Goal: Task Accomplishment & Management: Manage account settings

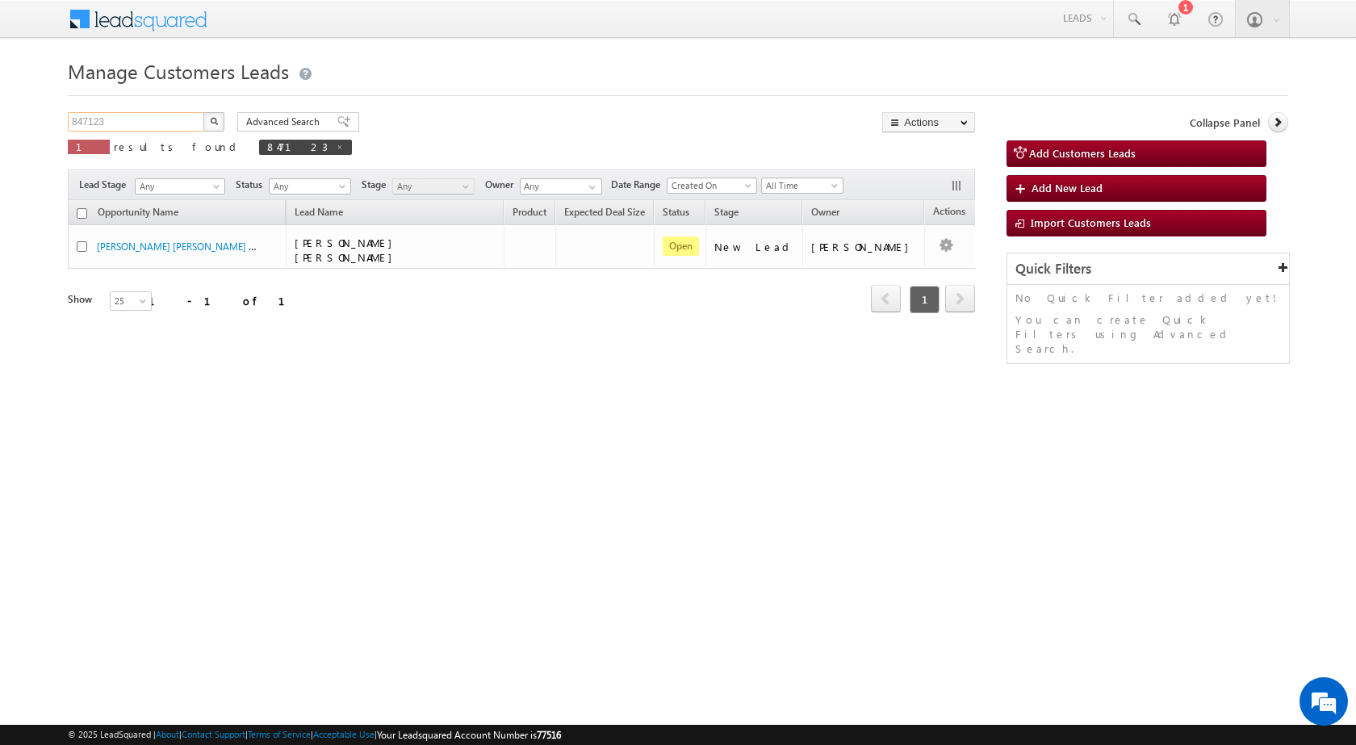
click at [124, 121] on input "847123" at bounding box center [137, 121] width 138 height 19
paste input "026"
type input "847026"
click at [217, 122] on img "button" at bounding box center [214, 121] width 8 height 8
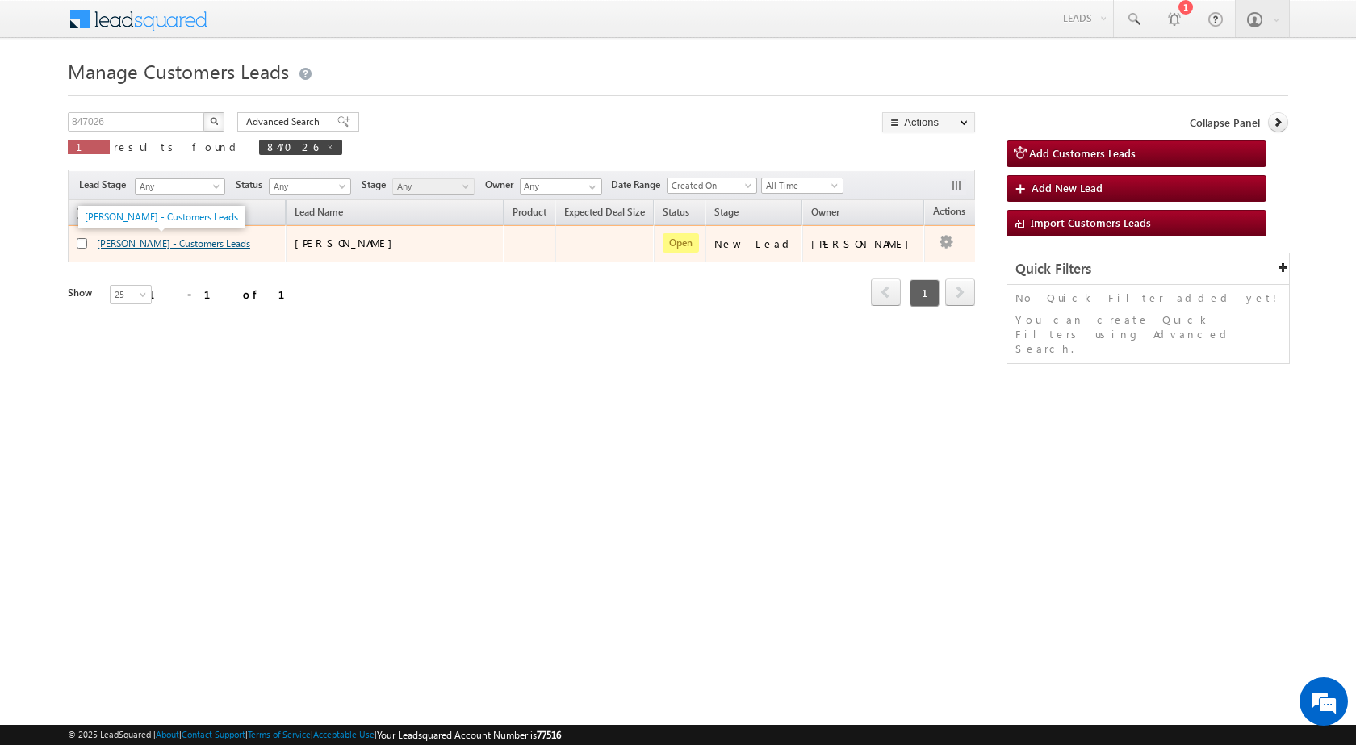
click at [198, 245] on link "[PERSON_NAME] - Customers Leads" at bounding box center [173, 243] width 153 height 12
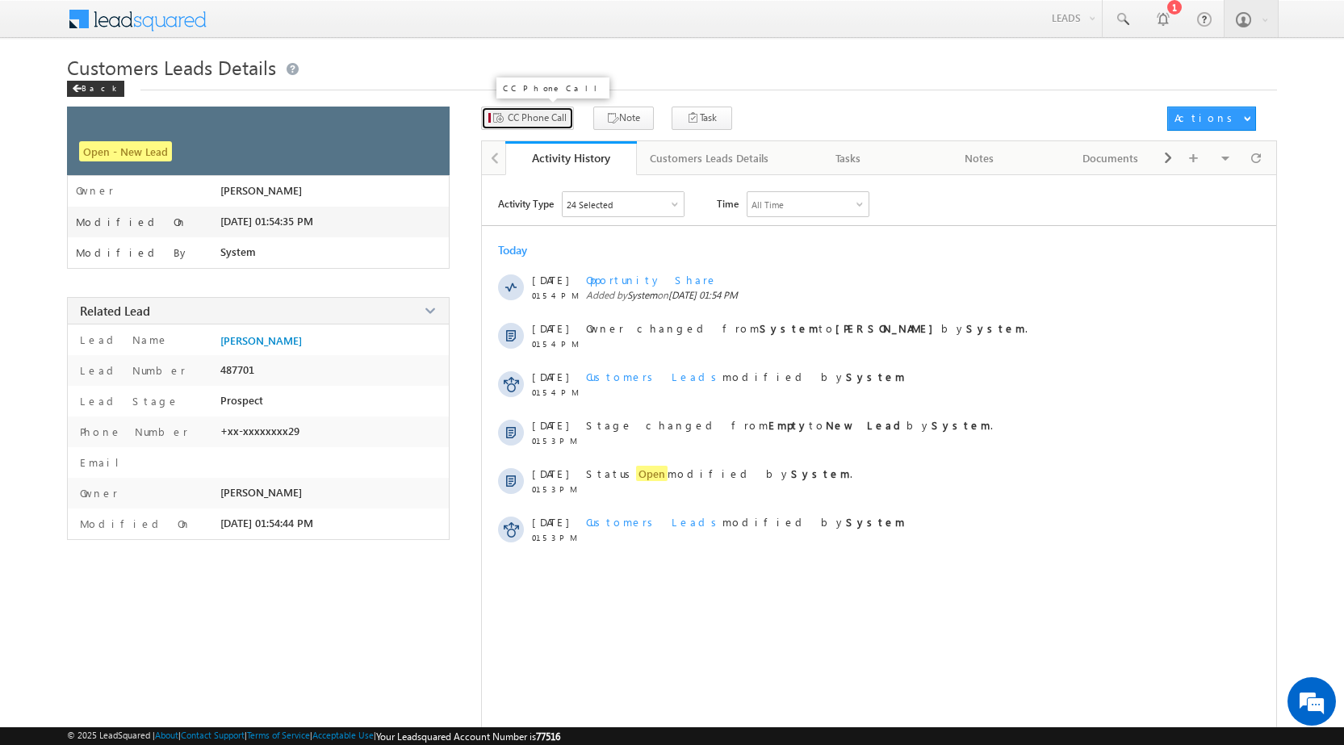
click at [561, 111] on span "CC Phone Call" at bounding box center [537, 118] width 59 height 15
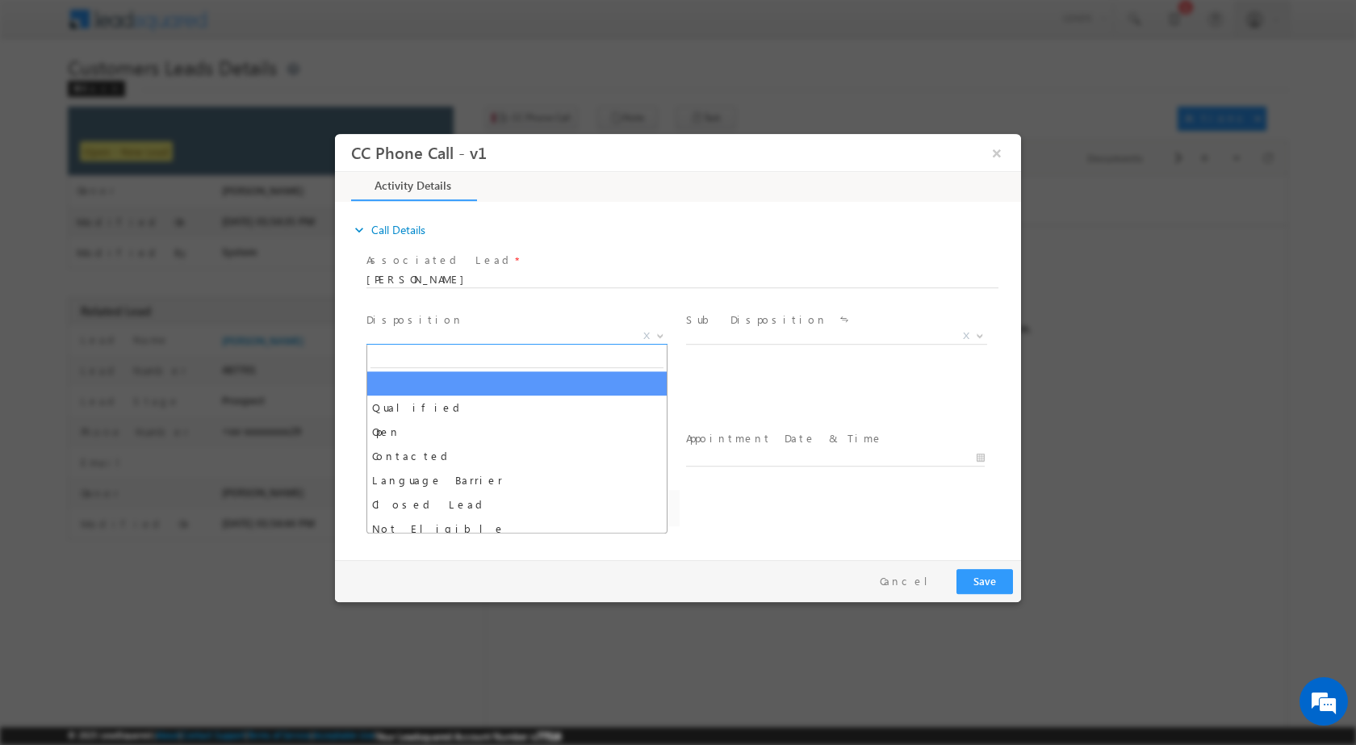
click at [661, 337] on span at bounding box center [658, 334] width 16 height 21
select select "akash.mamidwar@sgrlimited.in"
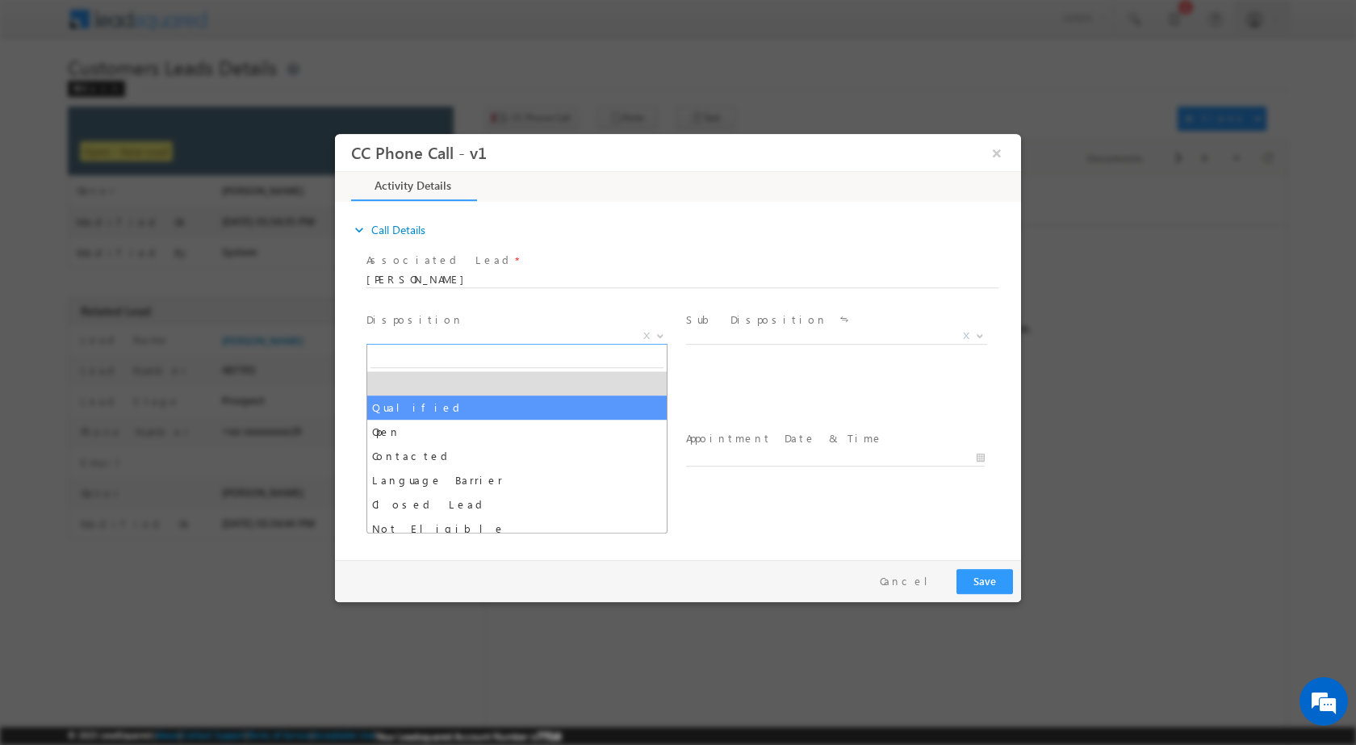
select select "Qualified"
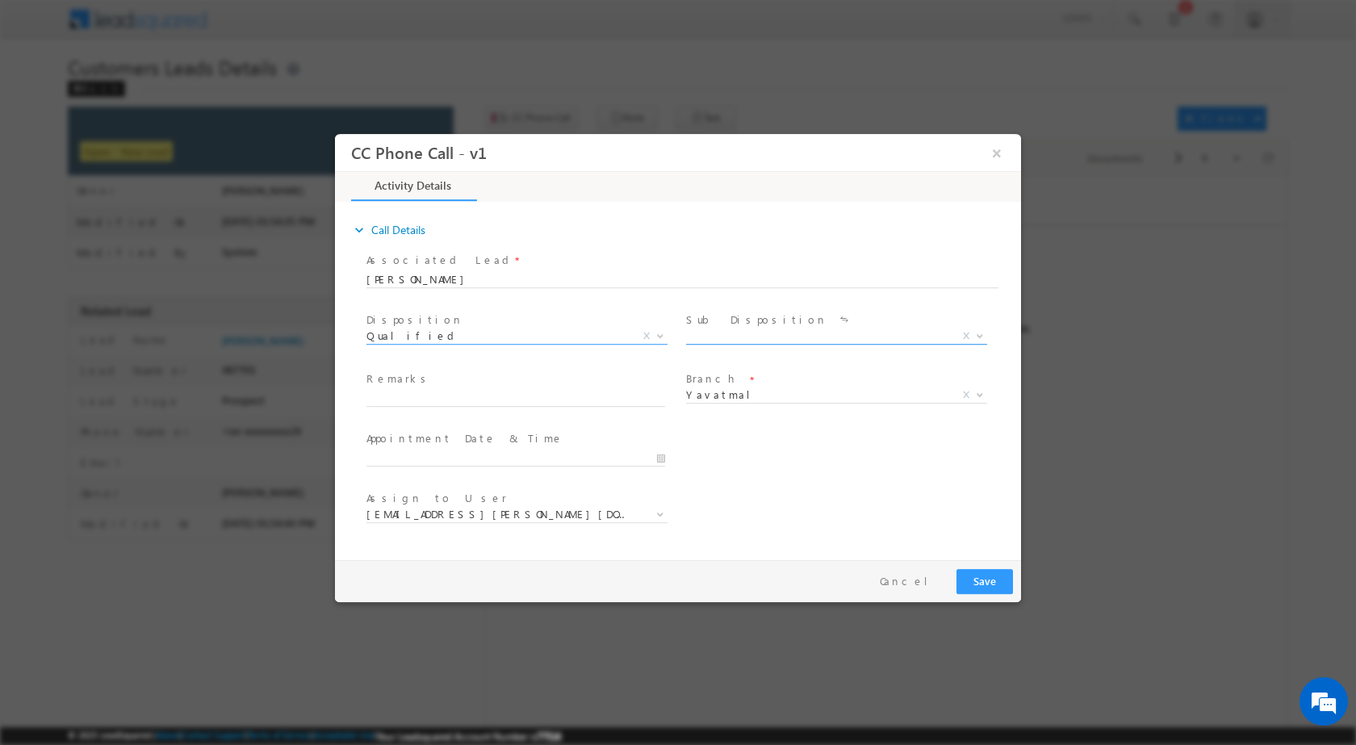
click at [982, 336] on b at bounding box center [980, 335] width 10 height 6
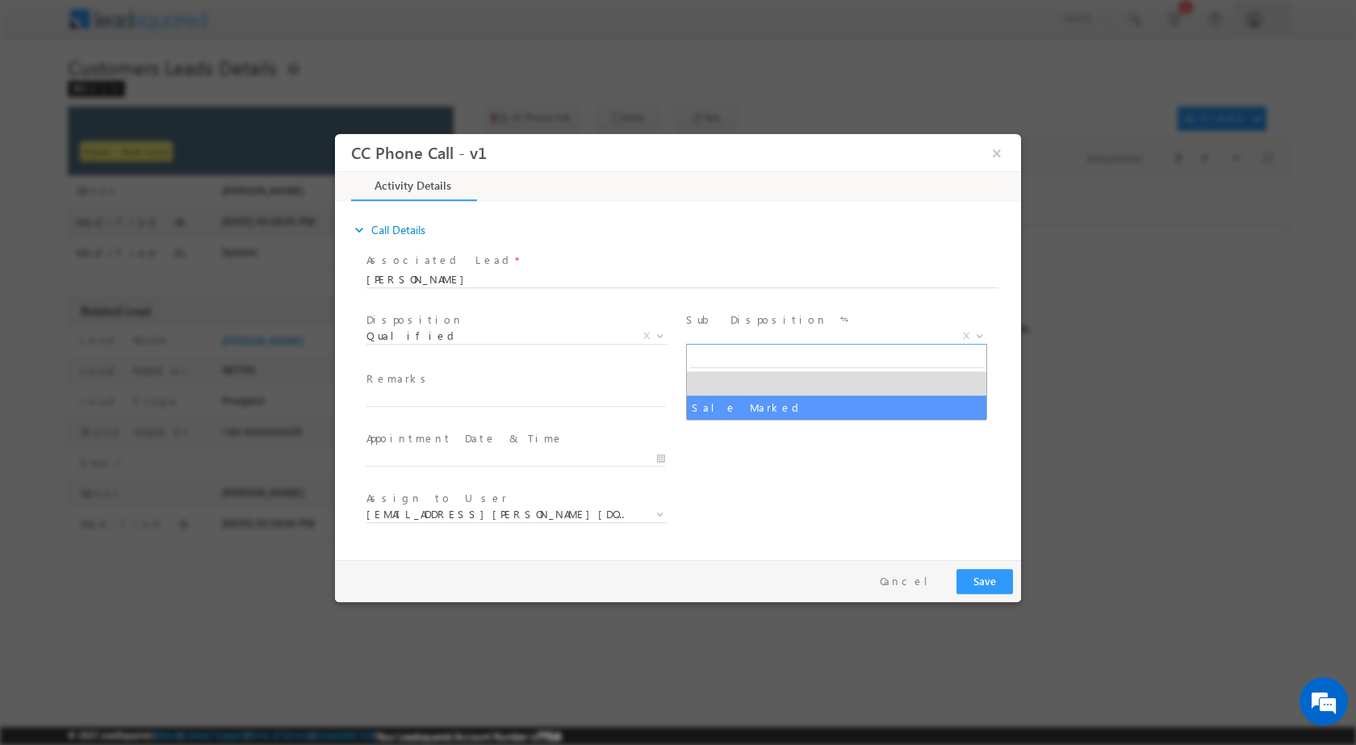
select select "Sale Marked"
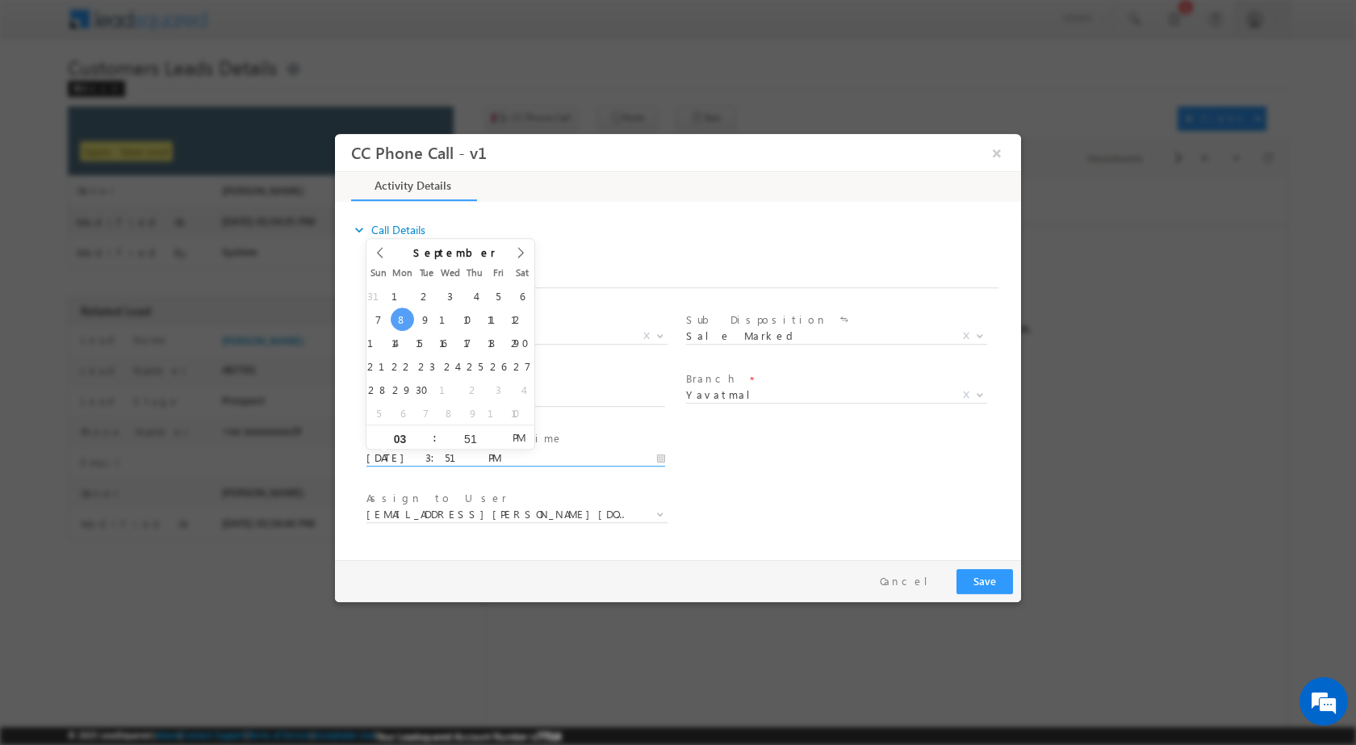
click at [663, 455] on input "09/08/2025 3:51 PM" at bounding box center [515, 458] width 299 height 16
type input "09/10/2025 3:51 PM"
type input "12"
type input "09/10/2025 12:51 PM"
click at [473, 442] on input "51" at bounding box center [470, 438] width 67 height 10
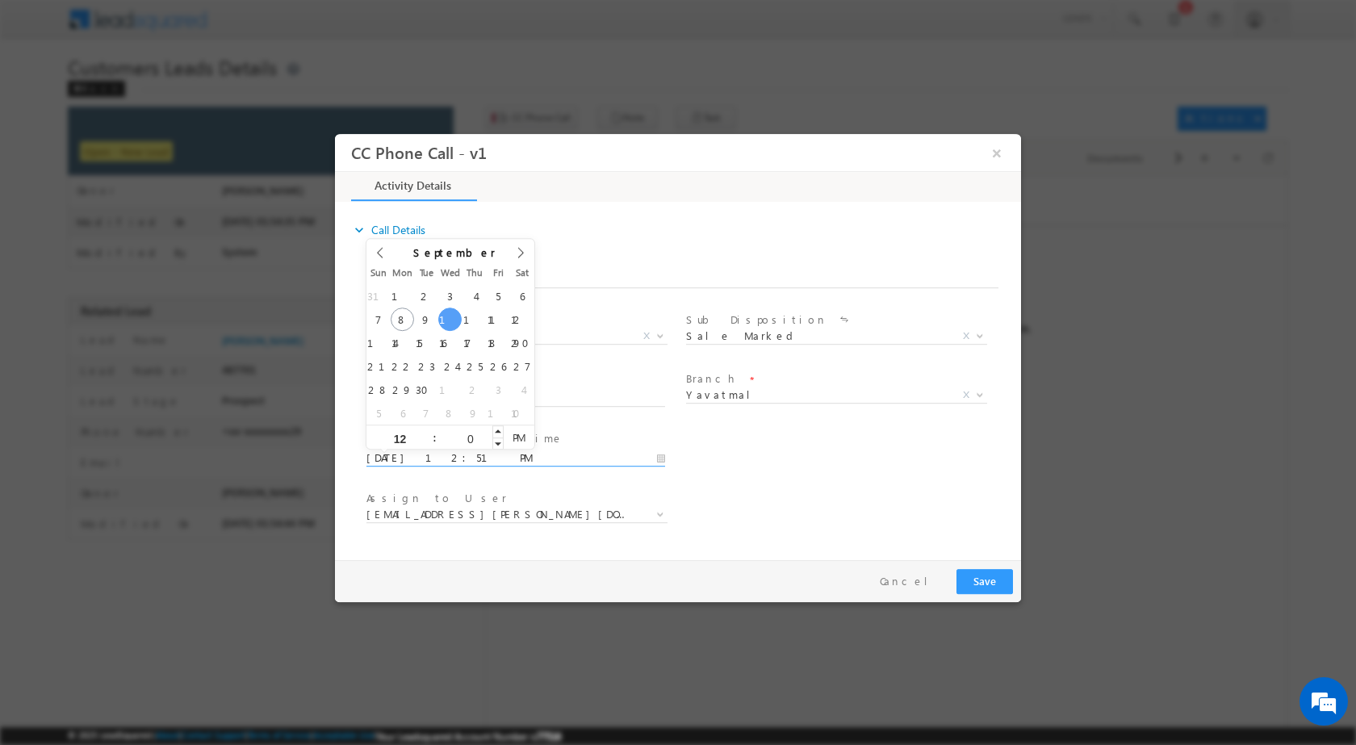
type input "00"
type input "09/10/2025 12:00 PM"
click at [726, 491] on div "Assign to User * akash.mamidwar@sgrlimited.in amol.bobade@sgrlimited.in baban.c…" at bounding box center [692, 516] width 658 height 60
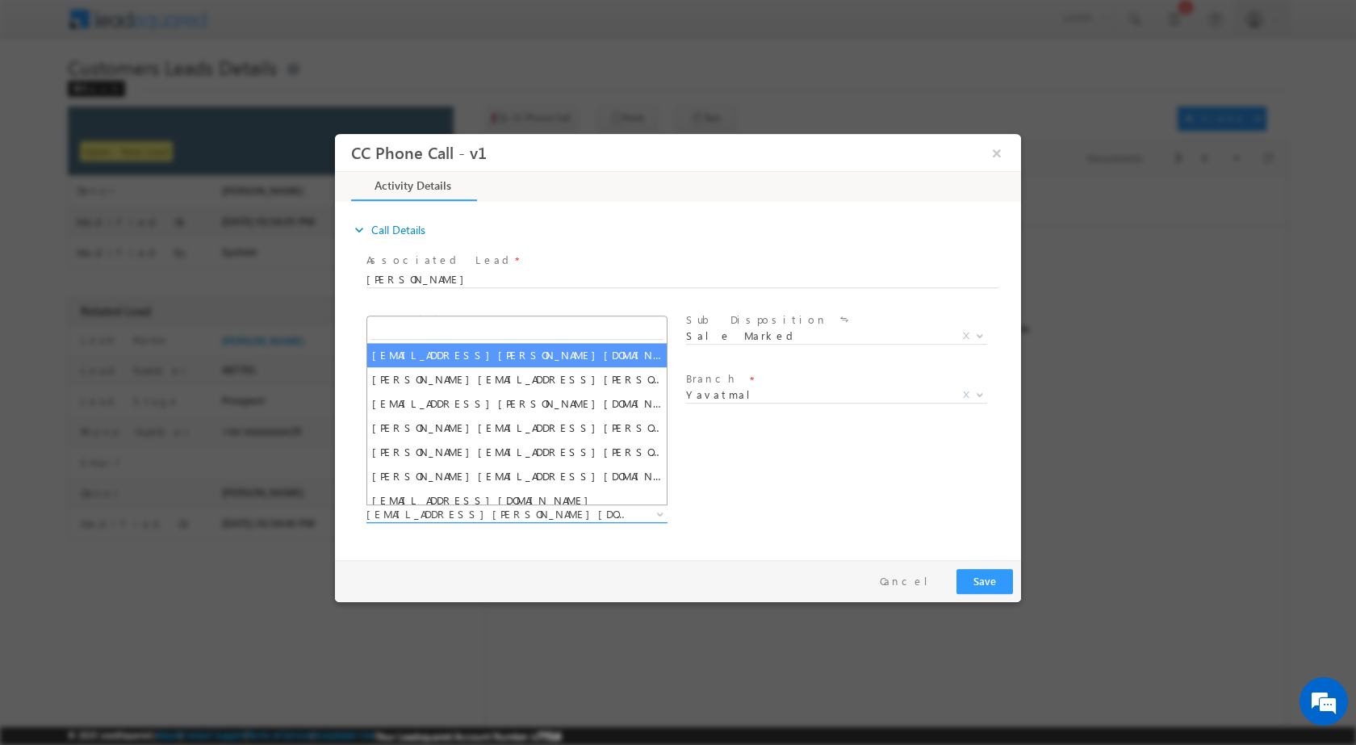
click at [660, 512] on b at bounding box center [660, 513] width 10 height 6
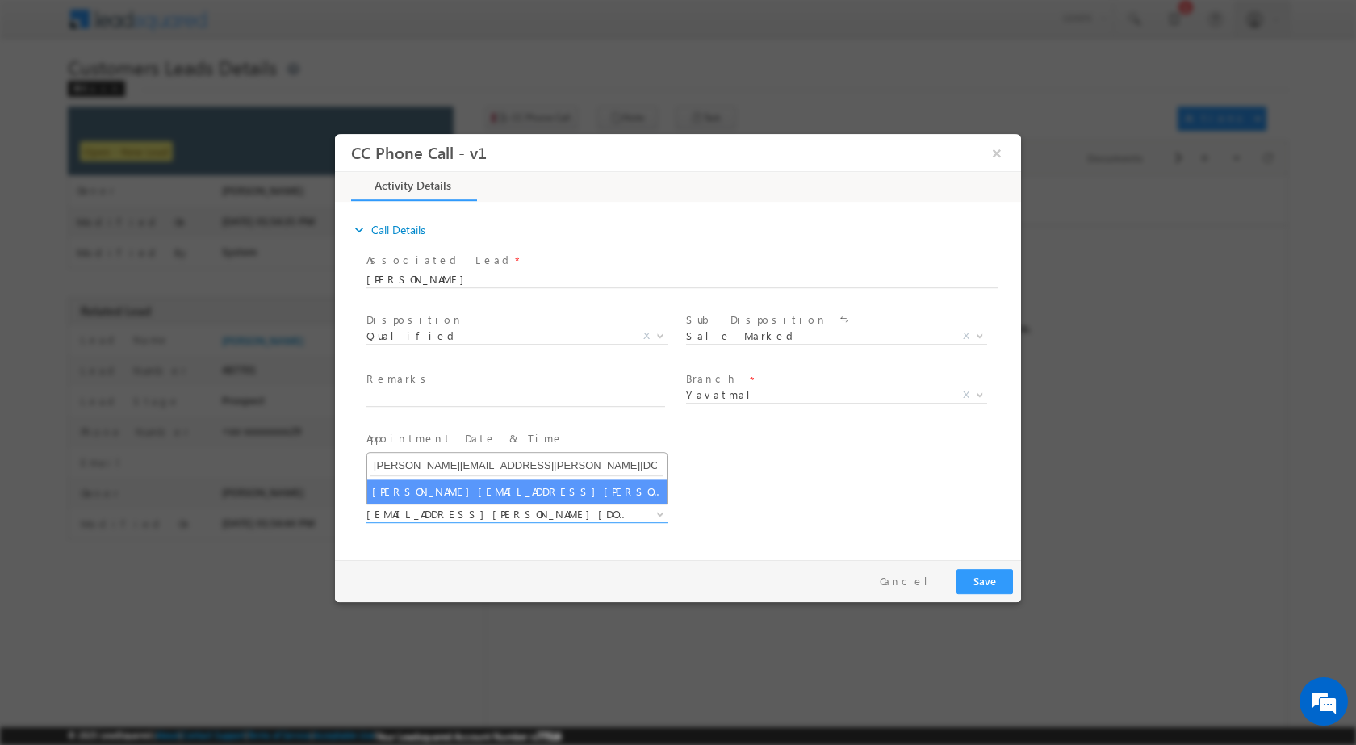
type input "mayuresh.uttarwar@sgrlimited.in"
select select "mayuresh.uttarwar@sgrlimited.in"
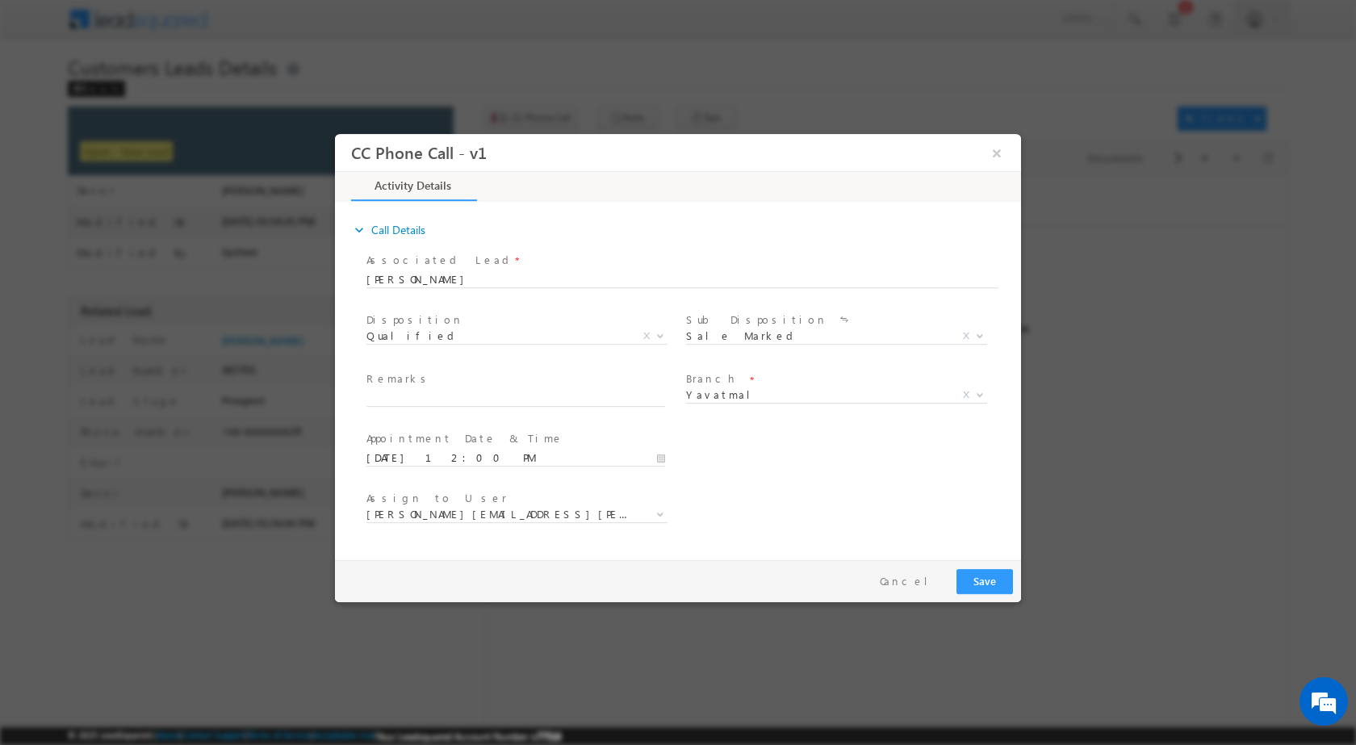
click at [764, 499] on div "Assign to User * akash.mamidwar@sgrlimited.in amol.bobade@sgrlimited.in baban.c…" at bounding box center [692, 516] width 658 height 60
click at [485, 398] on input "text" at bounding box center [515, 398] width 299 height 16
paste input "08/09- Customer Name is RAM RAJARAM KALANE Customer age is 50 yrs Loan Type is …"
type input "08/09- Customer Name is RAM RAJARAM KALANE Customer age is 50 yrs Loan Type is …"
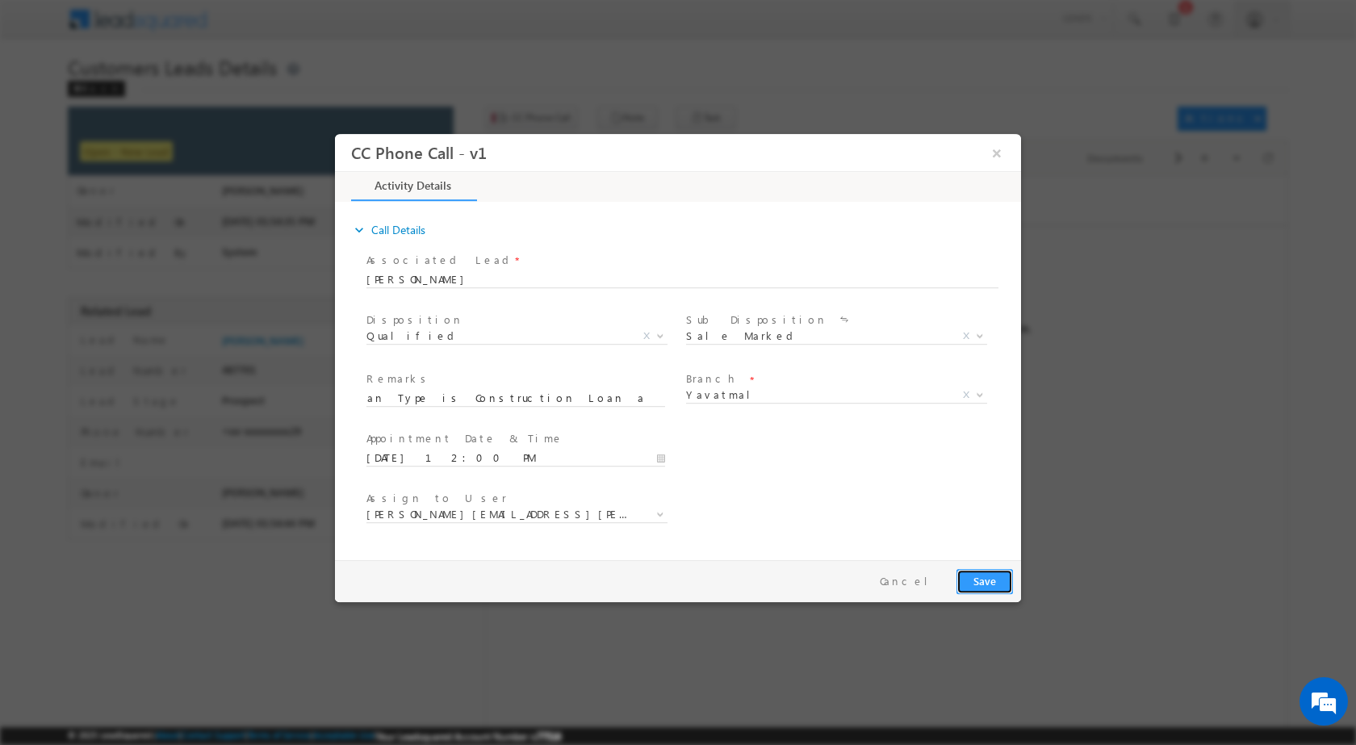
click at [984, 571] on button "Save" at bounding box center [984, 580] width 56 height 25
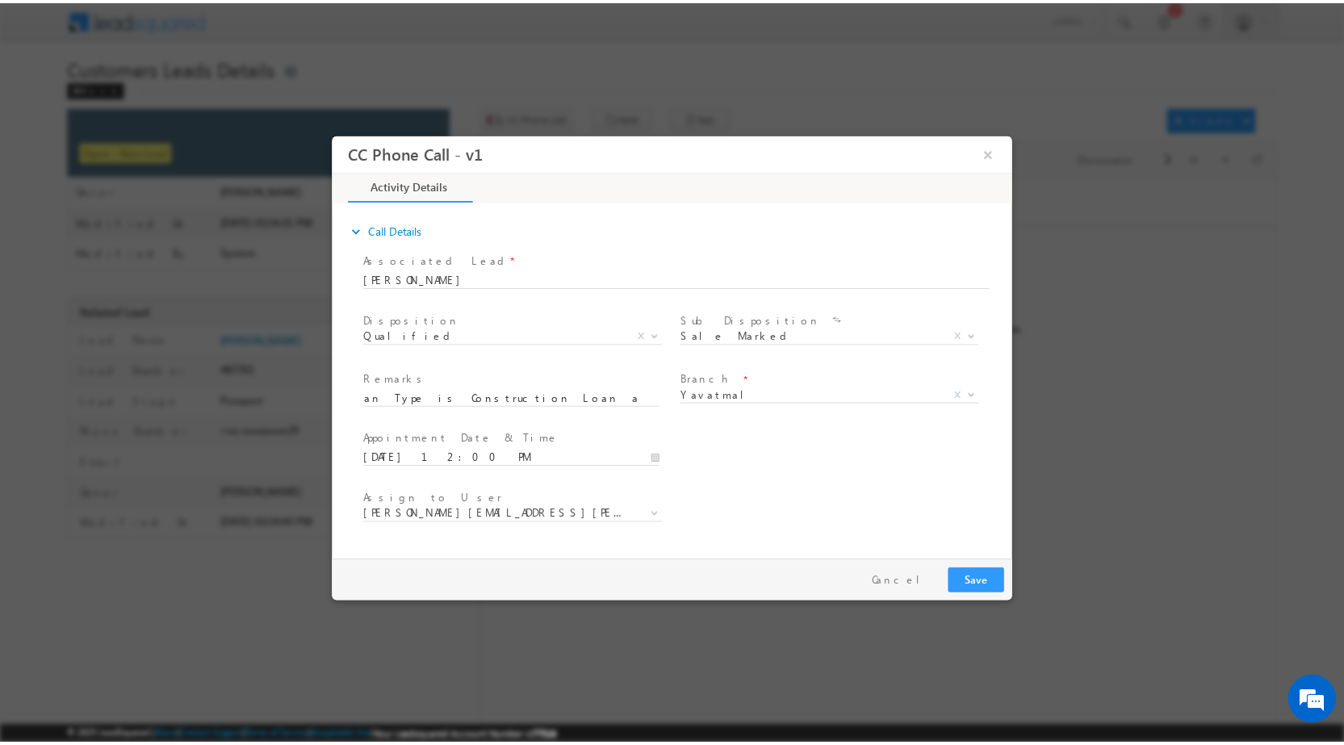
scroll to position [0, 0]
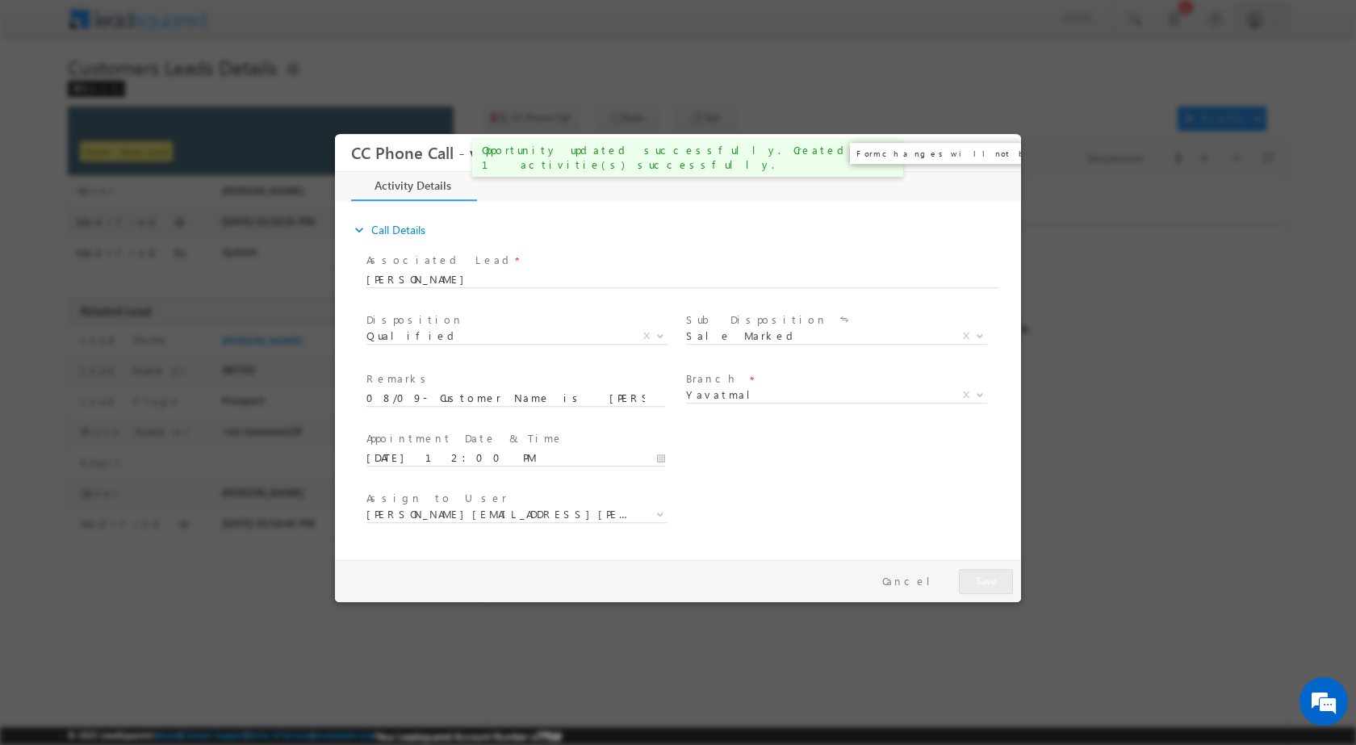
click at [996, 153] on button "×" at bounding box center [996, 152] width 27 height 30
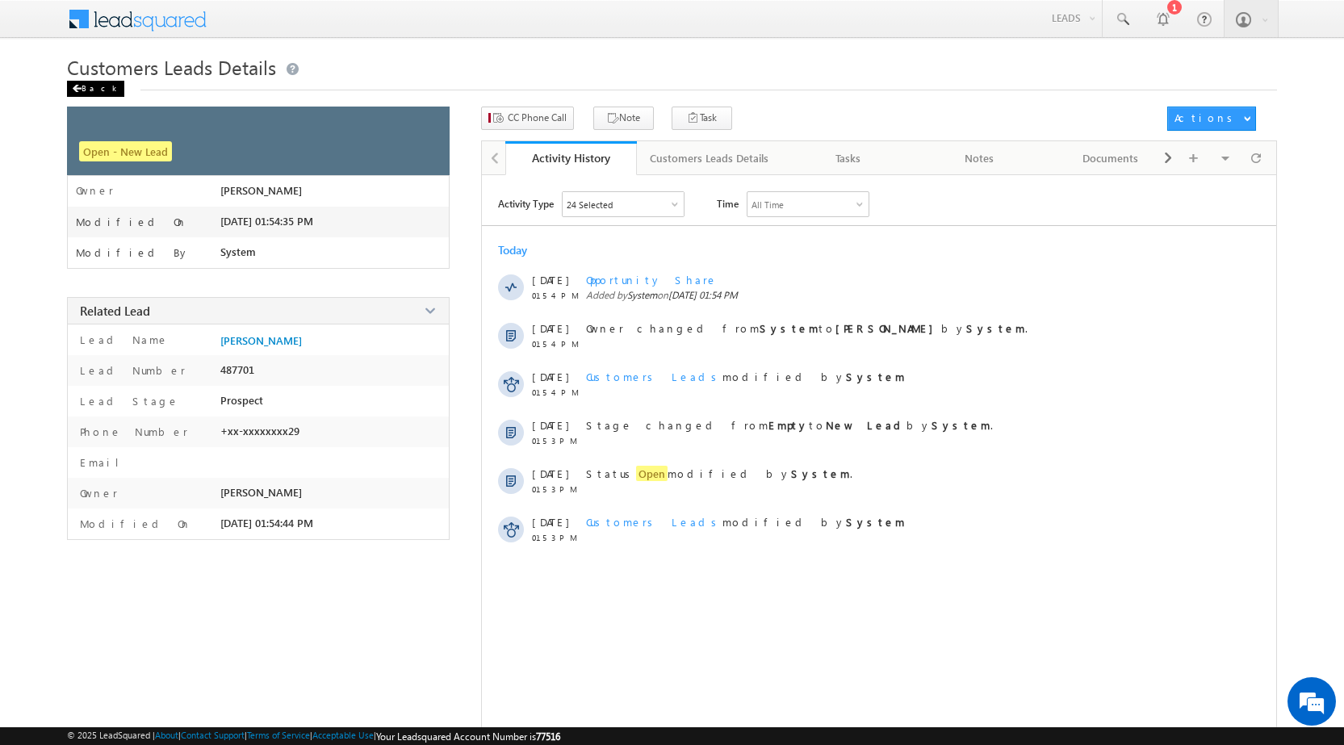
click at [85, 87] on div "Back" at bounding box center [95, 89] width 57 height 16
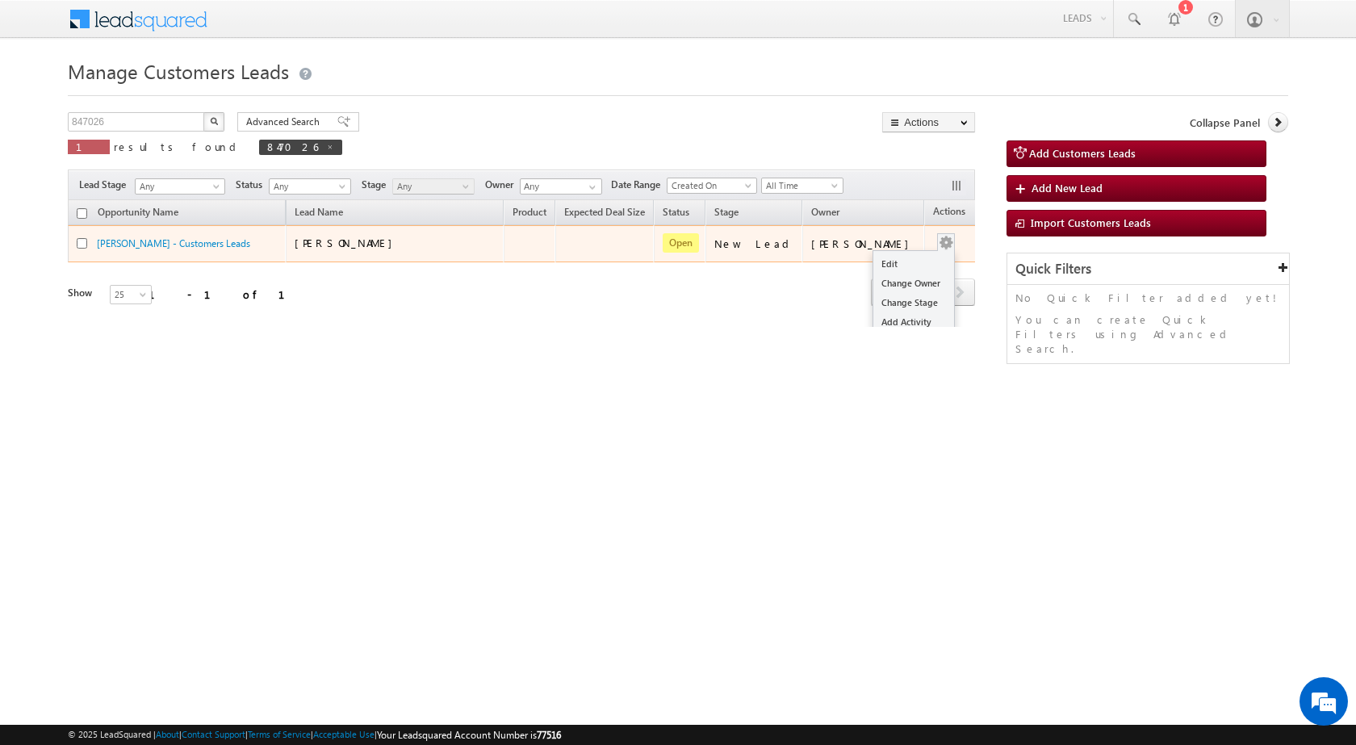
click at [901, 250] on ul "Edit Change Owner Change Stage Add Activity Add Task Delete" at bounding box center [913, 312] width 82 height 124
click at [896, 260] on link "Edit" at bounding box center [913, 263] width 81 height 19
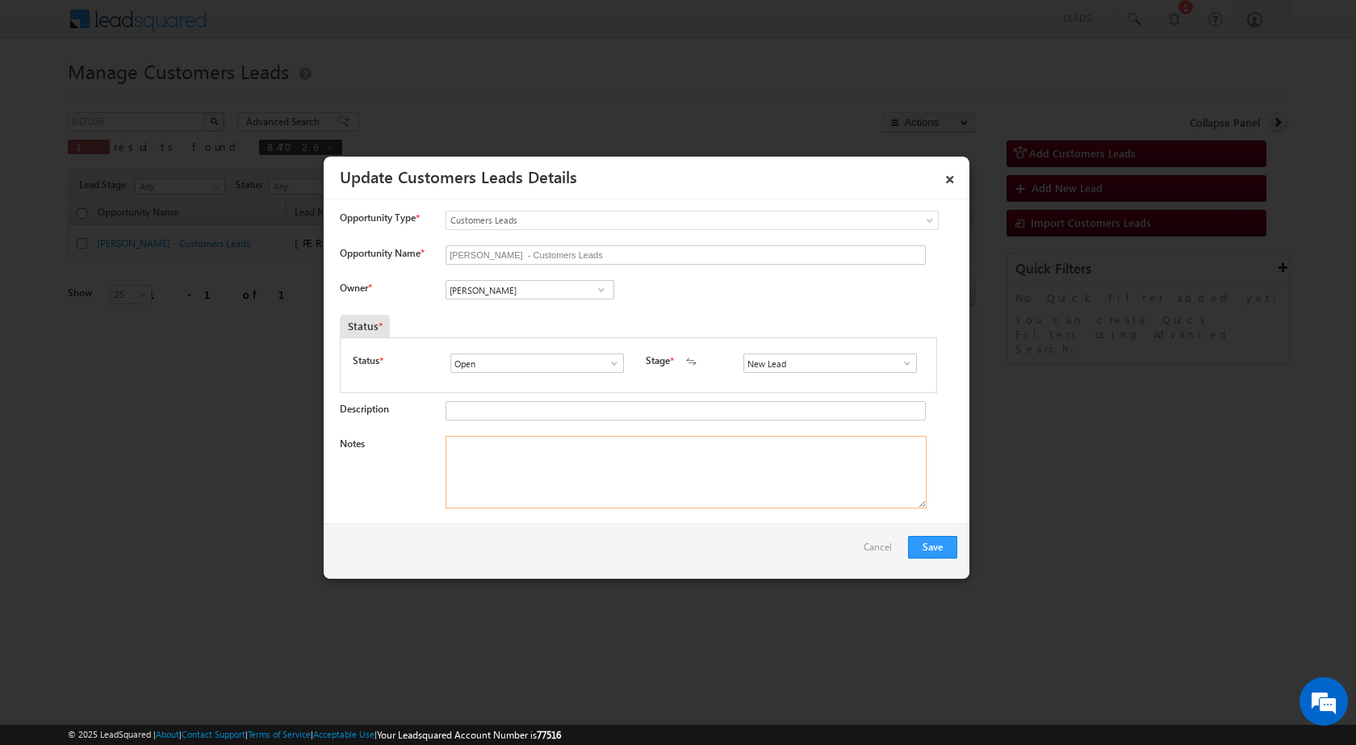
click at [566, 479] on textarea "Notes" at bounding box center [685, 472] width 481 height 73
paste textarea "08/09- Customer Name is RAM RAJARAM KALANE Customer age is 50 yrs Loan Type is …"
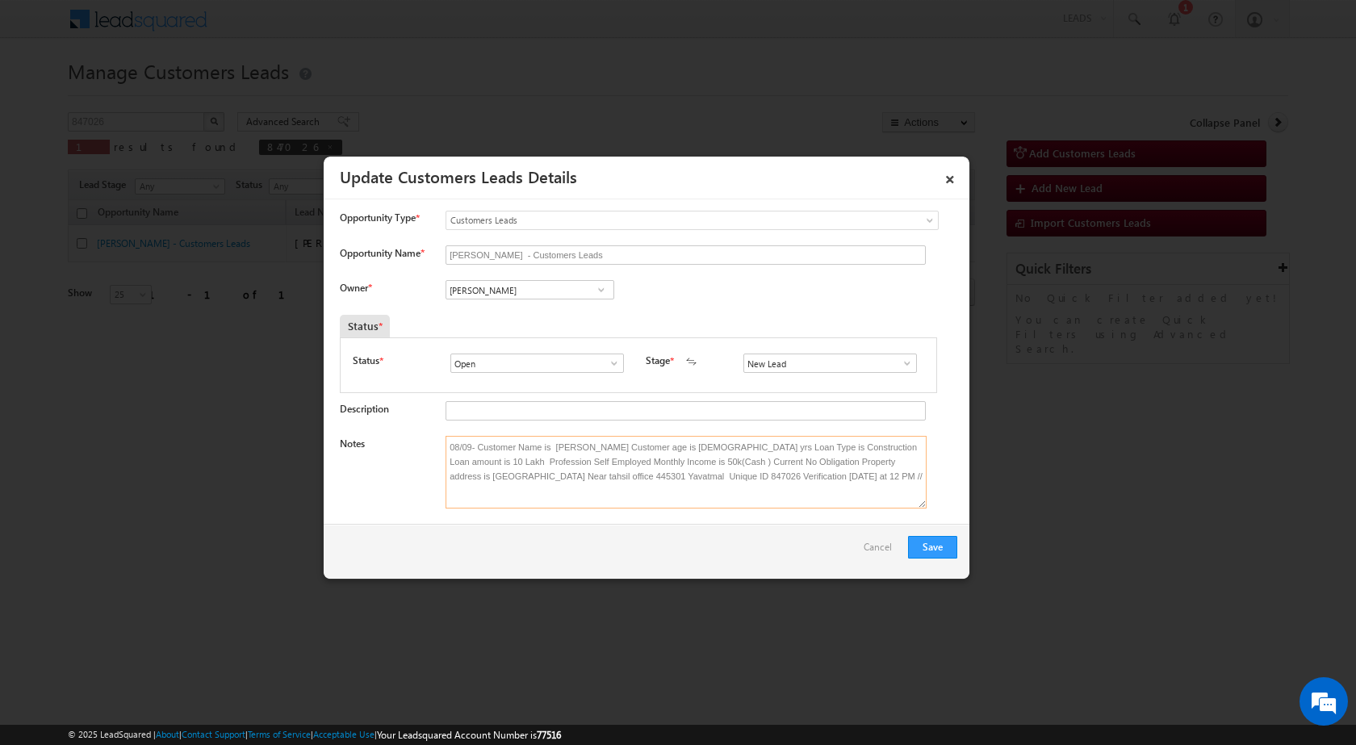
type textarea "08/09- Customer Name is RAM RAJARAM KALANE Customer age is 50 yrs Loan Type is …"
click at [525, 290] on input "[PERSON_NAME]" at bounding box center [529, 289] width 169 height 19
paste input "mayuresh.uttarwar@sgrlimited.in"
click at [543, 316] on span "mayuresh.uttarwar@sgrlimited.in" at bounding box center [524, 322] width 145 height 12
type input "Mayuresh Dnyaneshwar Uttarwar"
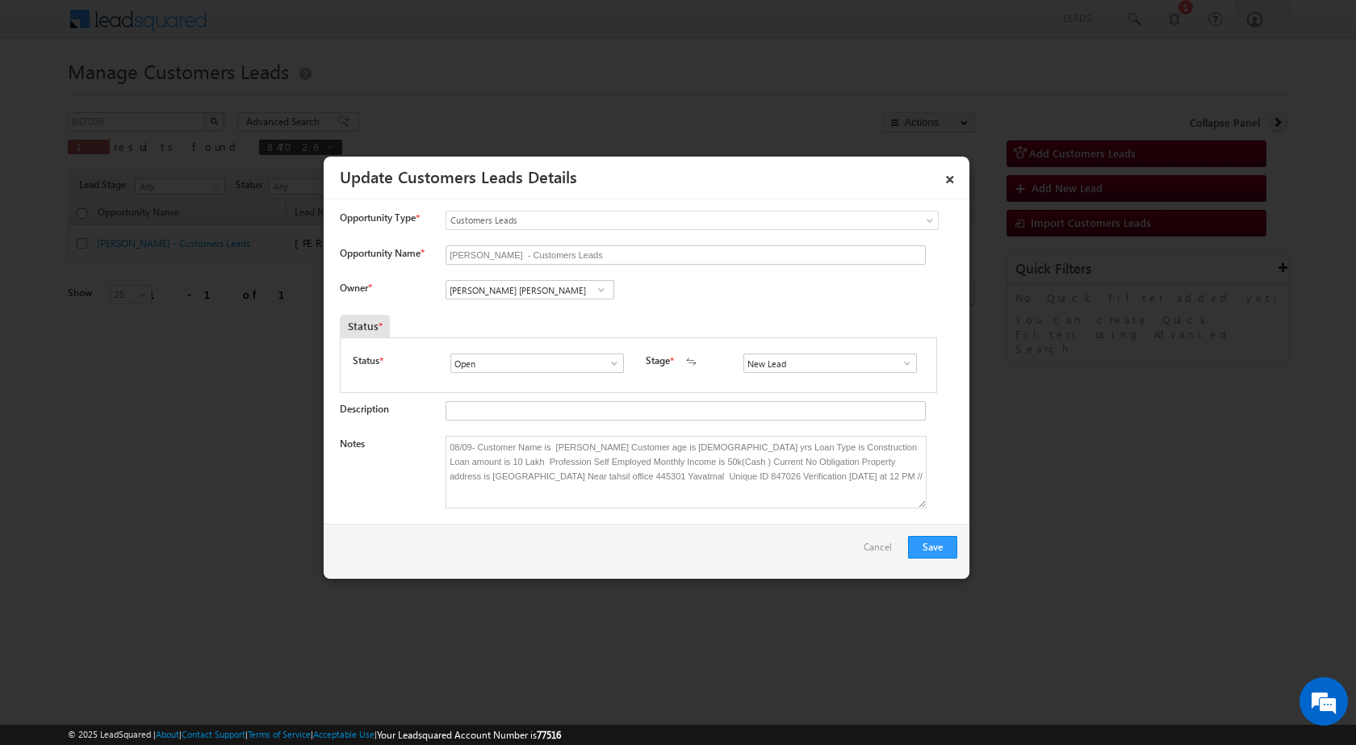
click at [906, 532] on div "Save Cancel" at bounding box center [647, 551] width 646 height 55
click at [935, 547] on button "Save" at bounding box center [932, 547] width 49 height 23
